Goal: Information Seeking & Learning: Learn about a topic

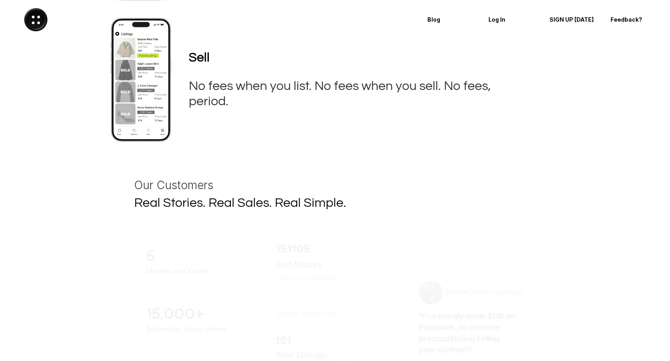
scroll to position [830, 0]
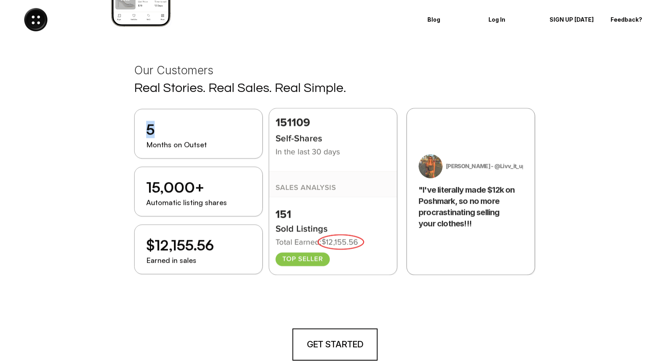
drag, startPoint x: 191, startPoint y: 129, endPoint x: 146, endPoint y: 130, distance: 44.6
click at [146, 130] on div "5" at bounding box center [198, 129] width 104 height 17
click at [358, 169] on div at bounding box center [333, 192] width 129 height 167
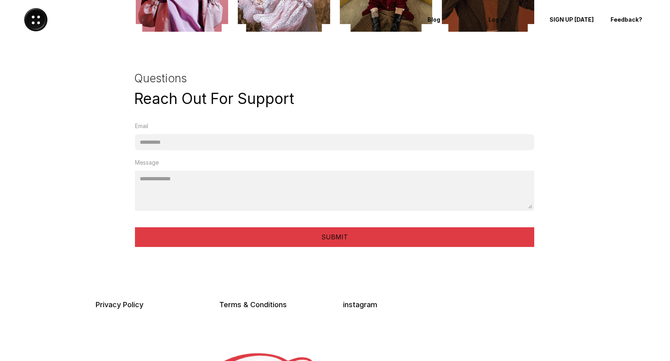
scroll to position [1722, 0]
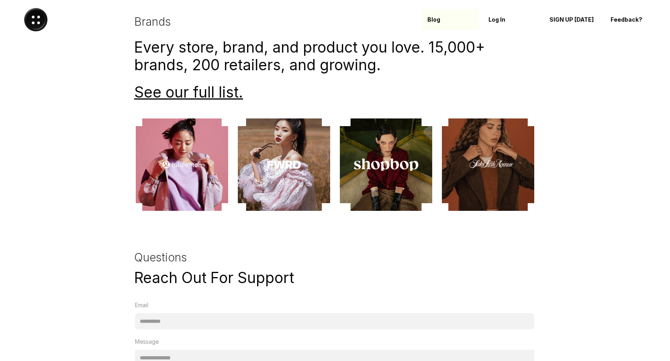
click at [432, 17] on p "Blog" at bounding box center [451, 19] width 46 height 7
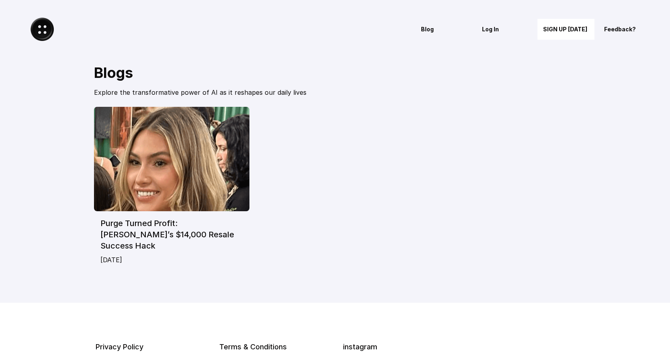
click at [439, 153] on div "Purge Turned Profit: [PERSON_NAME]’s $14,000 Resale Success Hack [DATE]" at bounding box center [335, 189] width 482 height 164
click at [46, 29] on img at bounding box center [42, 29] width 23 height 23
drag, startPoint x: 46, startPoint y: 29, endPoint x: 93, endPoint y: 34, distance: 47.4
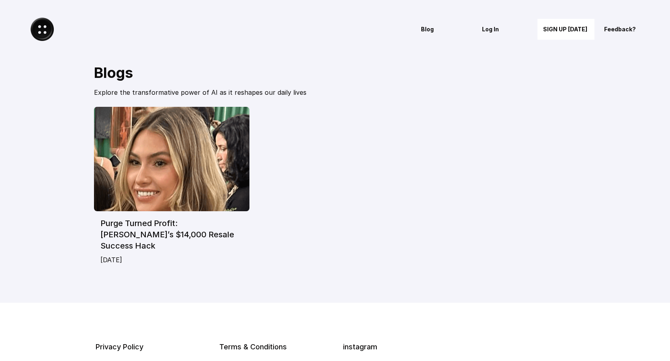
click at [93, 34] on div at bounding box center [178, 29] width 329 height 23
